Goal: Transaction & Acquisition: Purchase product/service

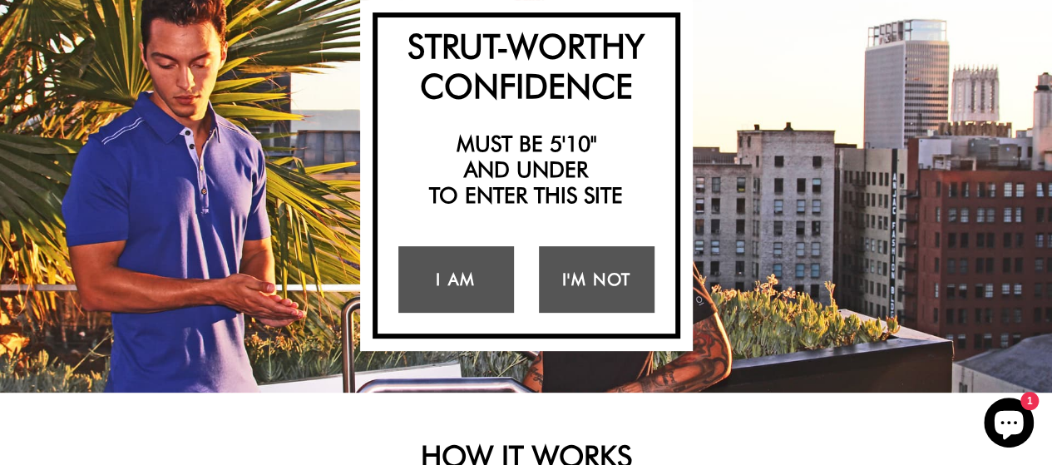
scroll to position [166, 0]
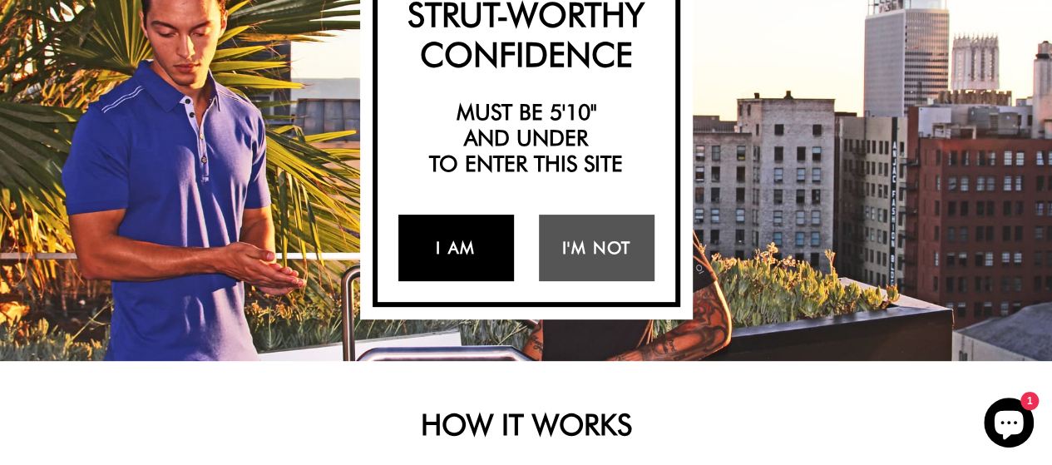
click at [455, 244] on link "I Am" at bounding box center [456, 248] width 116 height 67
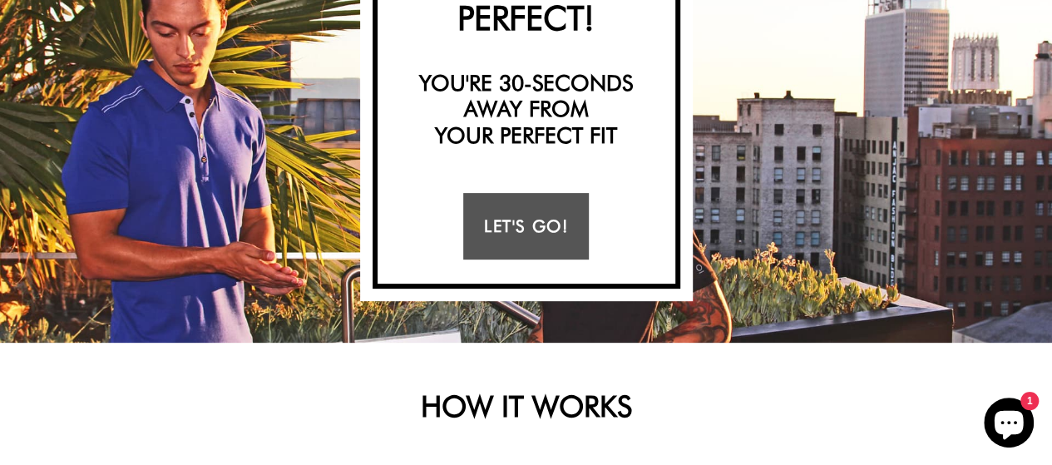
scroll to position [133, 0]
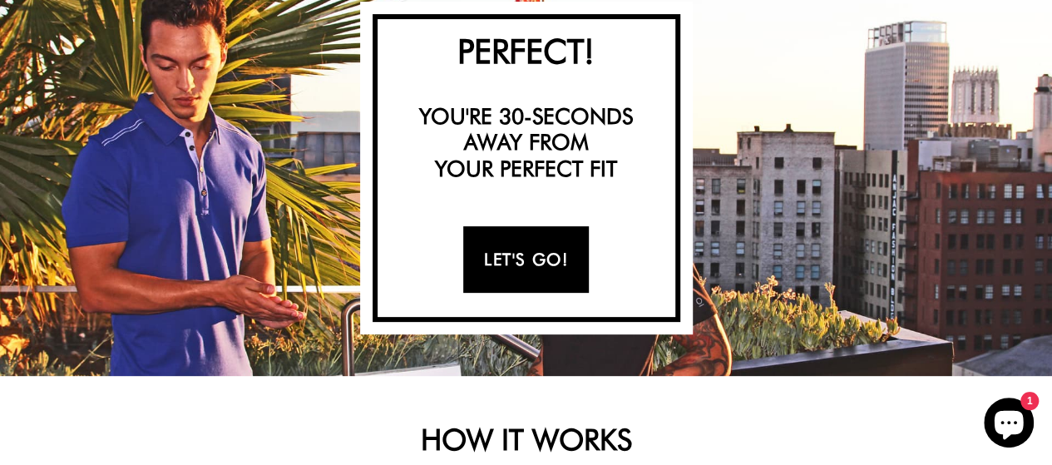
click at [506, 255] on link "Let's Go!" at bounding box center [526, 259] width 126 height 67
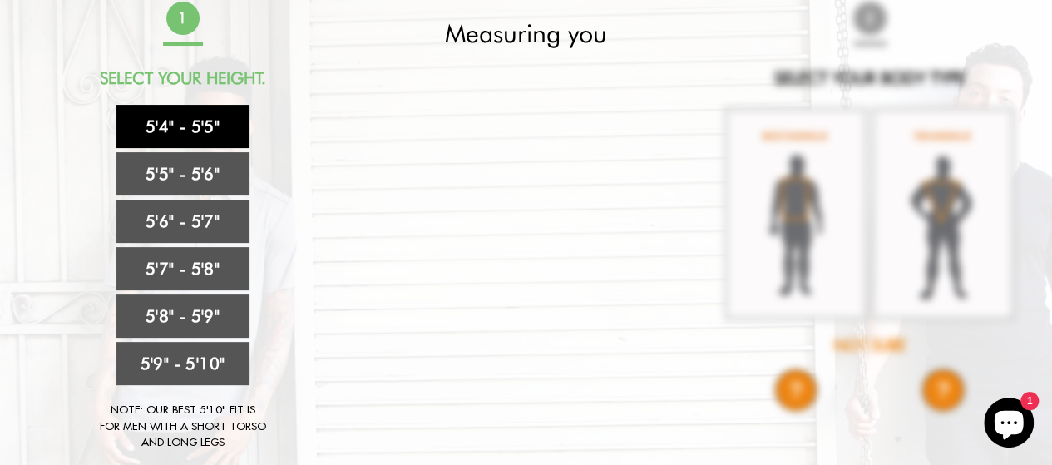
click at [180, 122] on link "5'4" - 5'5"" at bounding box center [182, 126] width 133 height 43
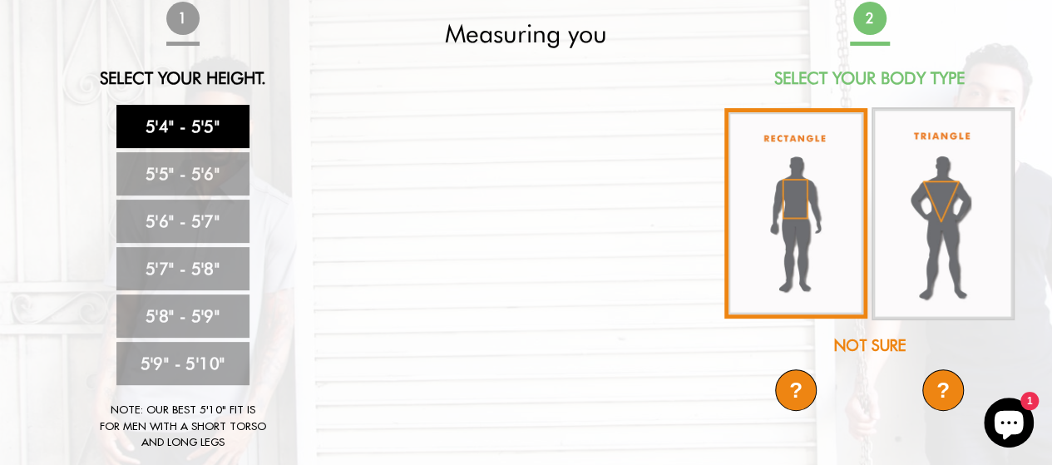
click at [798, 199] on img at bounding box center [795, 213] width 143 height 210
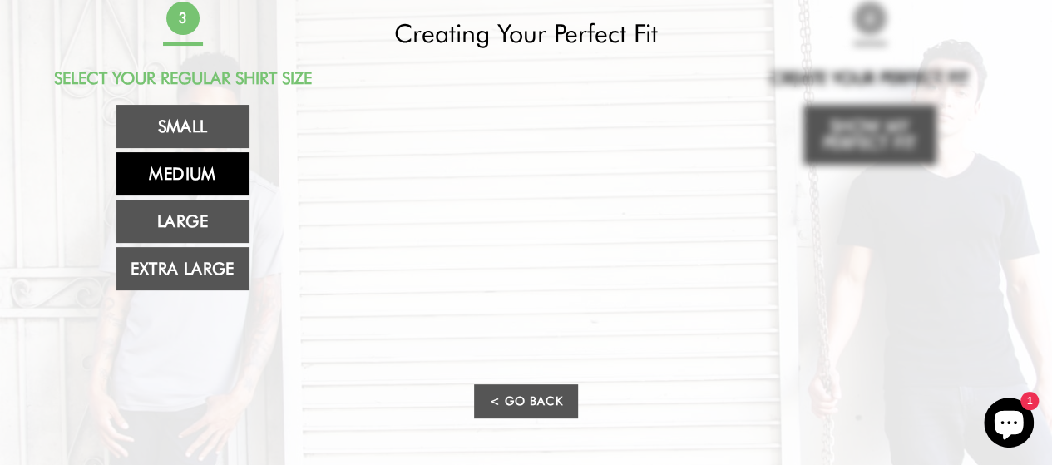
click at [175, 184] on link "Medium" at bounding box center [182, 173] width 133 height 43
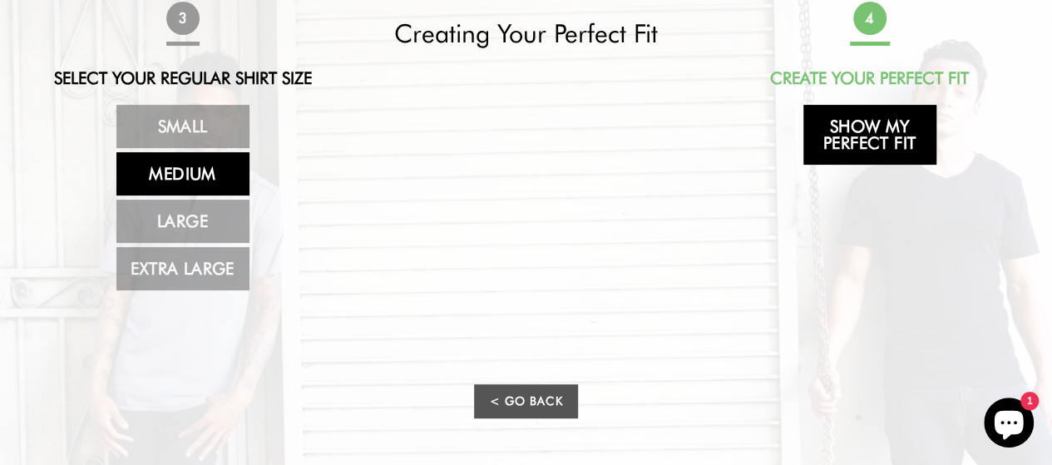
click at [872, 132] on link "Show My Perfect Fit" at bounding box center [869, 135] width 133 height 60
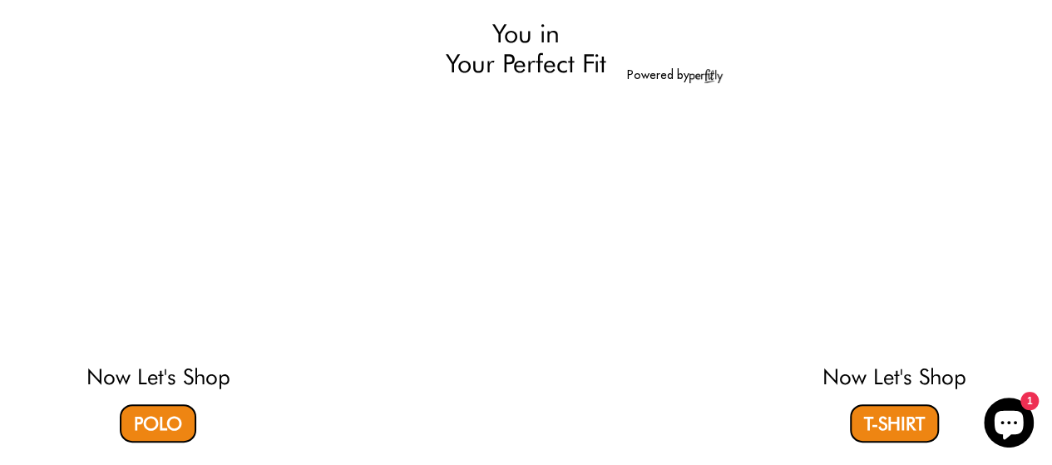
select select "M"
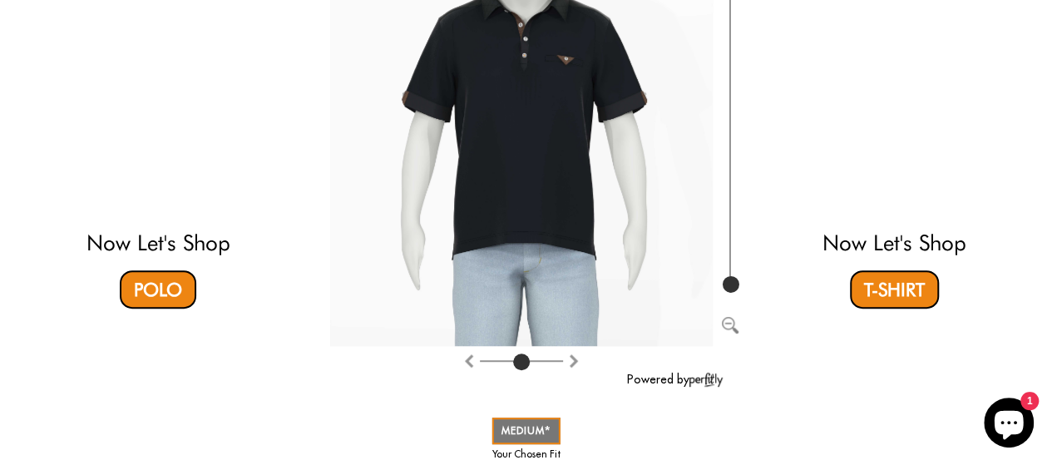
scroll to position [0, 0]
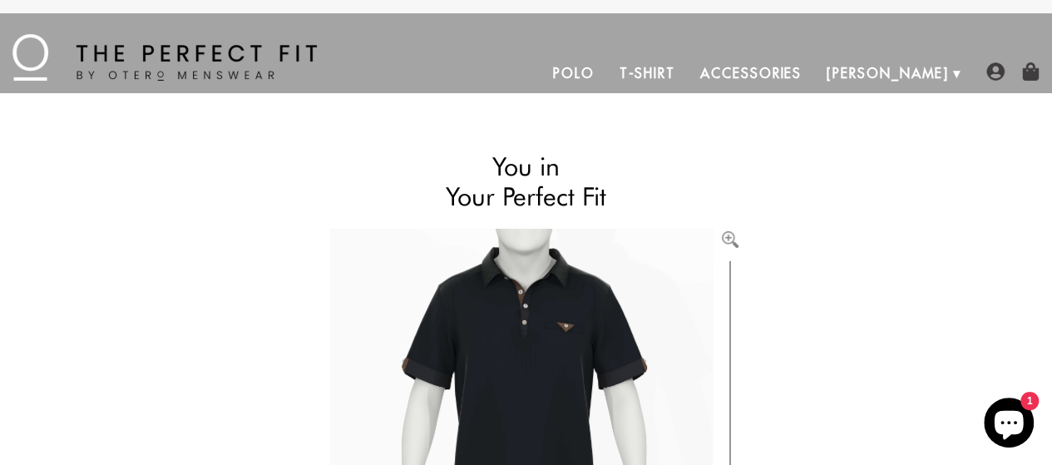
click at [687, 69] on link "T-Shirt" at bounding box center [646, 73] width 81 height 40
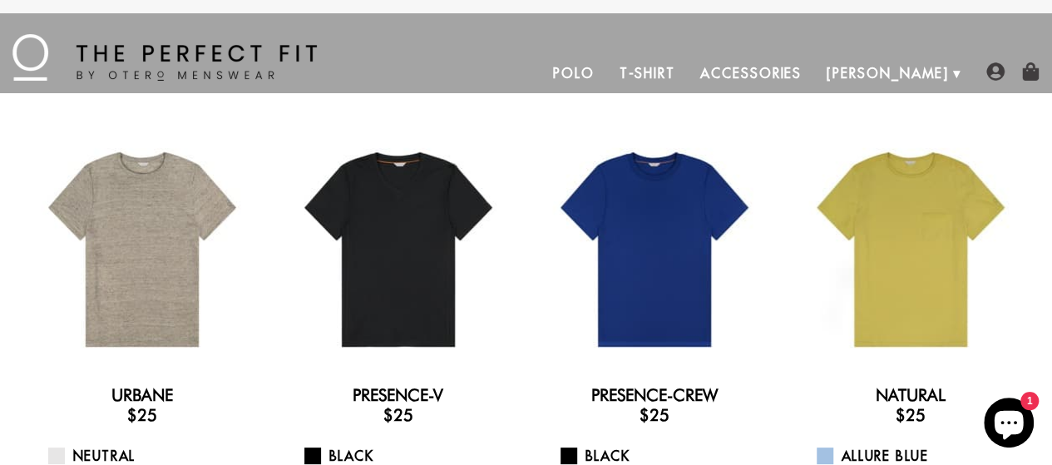
click at [607, 69] on link "Polo" at bounding box center [574, 73] width 67 height 40
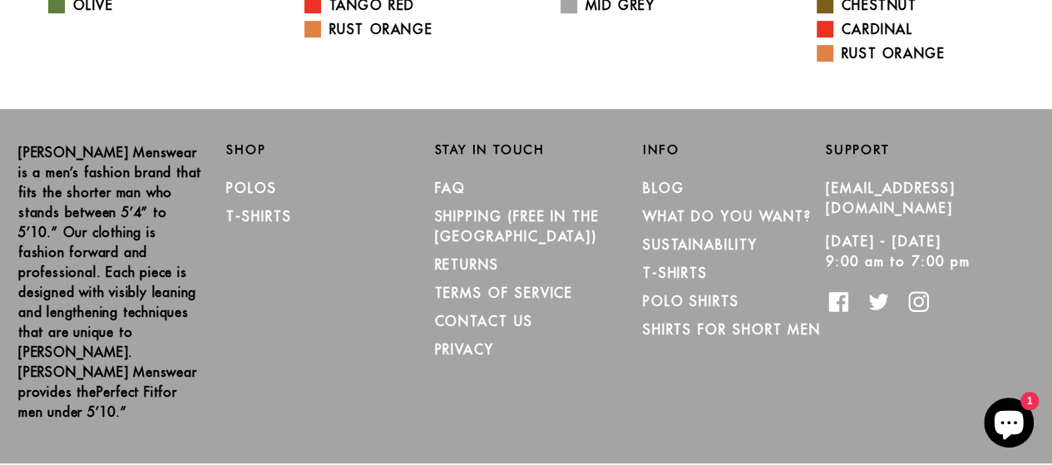
scroll to position [502, 0]
